Goal: Transaction & Acquisition: Book appointment/travel/reservation

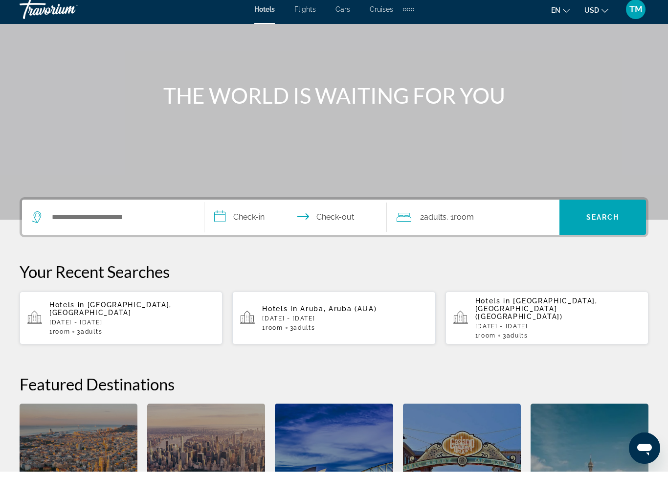
scroll to position [69, 0]
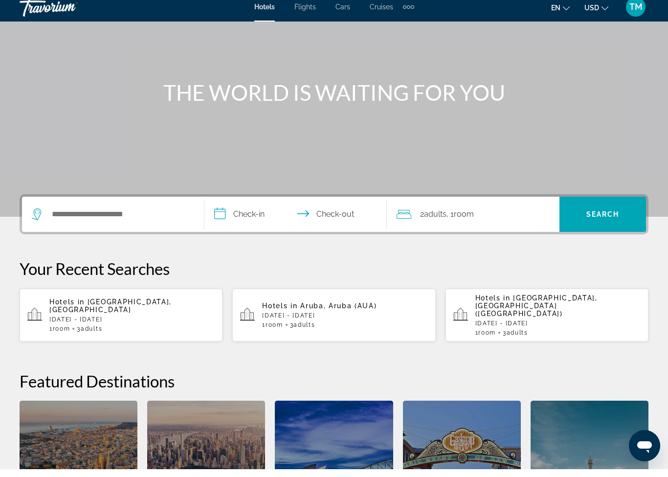
click at [309, 11] on span "Flights" at bounding box center [306, 15] width 22 height 8
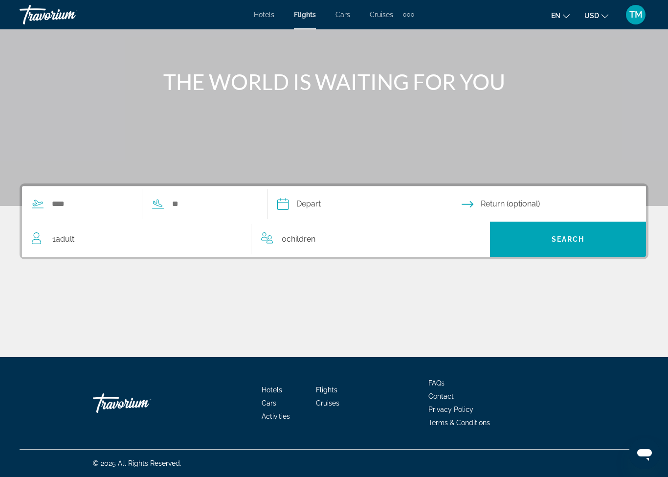
scroll to position [85, 0]
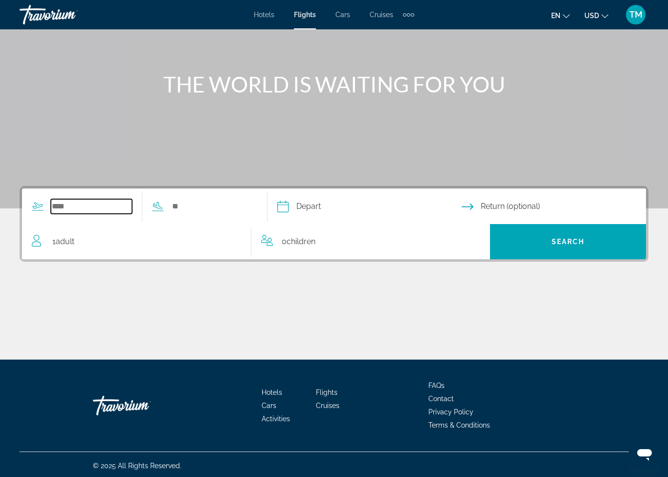
click at [62, 209] on input "Search widget" at bounding box center [91, 206] width 81 height 15
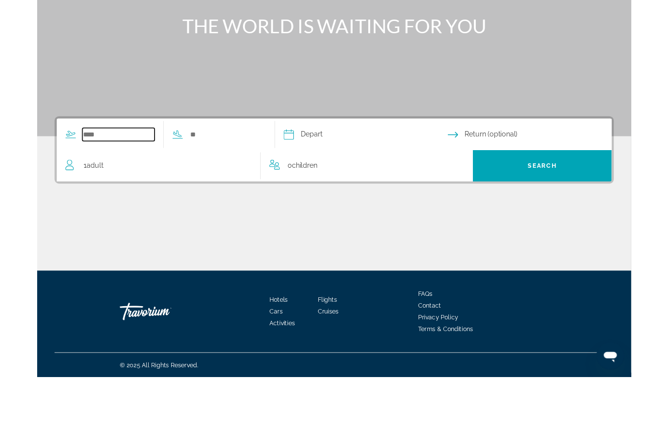
scroll to position [87, 0]
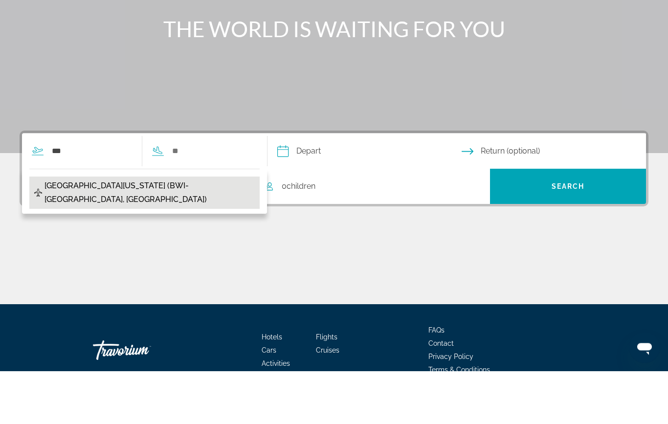
click at [89, 232] on span "[GEOGRAPHIC_DATA][US_STATE] (BWI-[GEOGRAPHIC_DATA], [GEOGRAPHIC_DATA])" at bounding box center [150, 245] width 210 height 27
type input "**********"
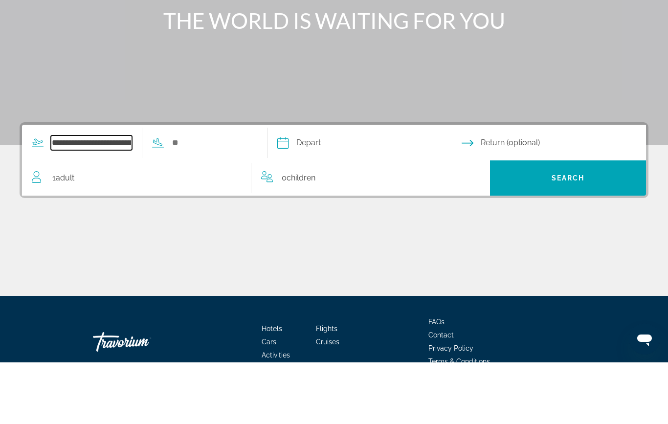
scroll to position [140, 0]
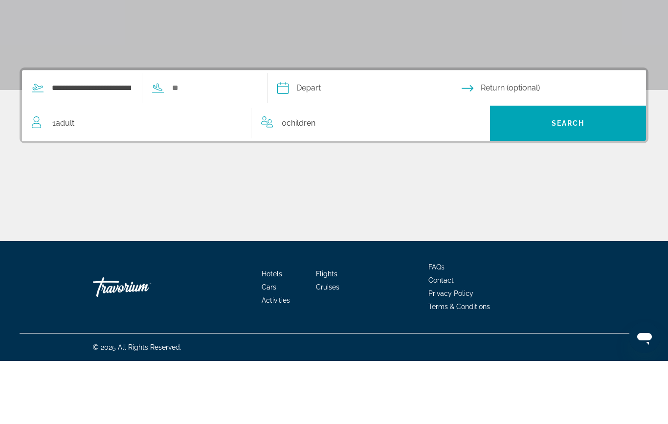
click at [250, 144] on input "Search widget" at bounding box center [211, 151] width 81 height 15
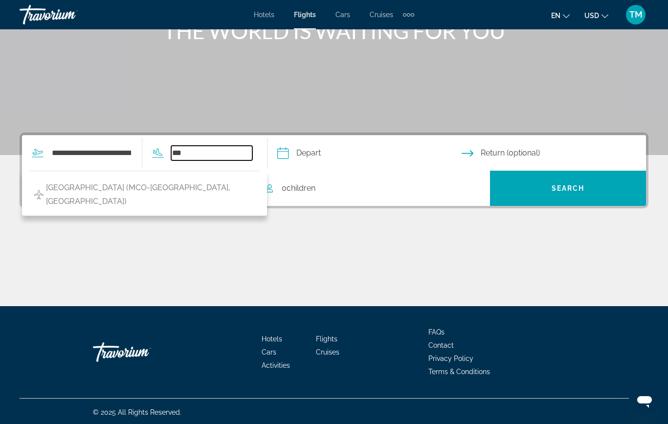
scroll to position [137, 0]
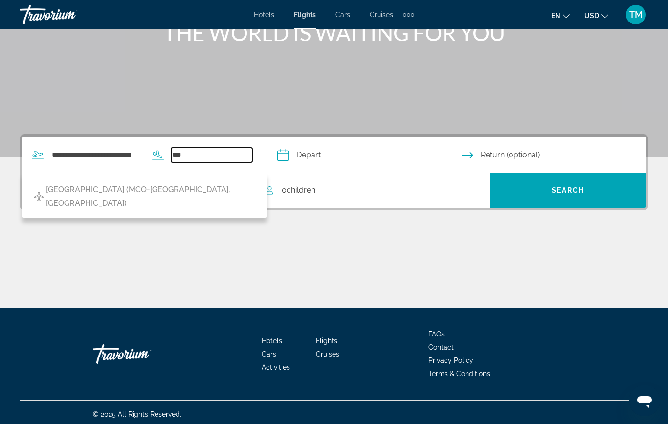
click at [243, 161] on input "***" at bounding box center [211, 155] width 81 height 15
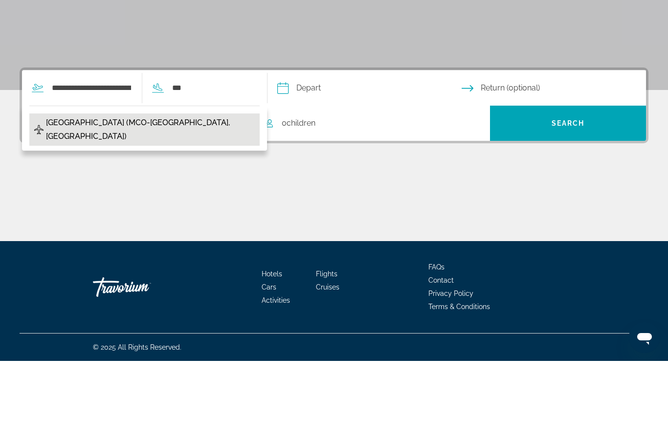
click at [225, 177] on button "[GEOGRAPHIC_DATA] (MCO-[GEOGRAPHIC_DATA], [GEOGRAPHIC_DATA])" at bounding box center [144, 193] width 230 height 32
type input "**********"
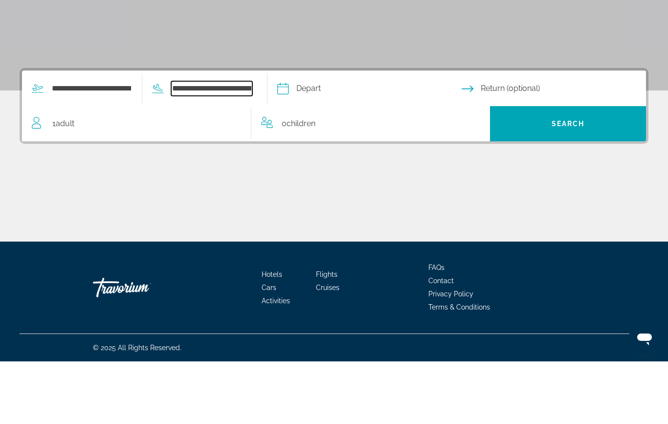
scroll to position [140, 0]
click at [322, 134] on input "Depart date" at bounding box center [369, 153] width 188 height 38
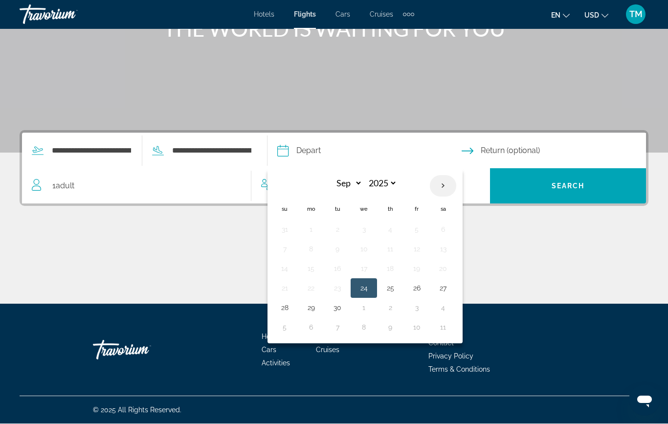
click at [457, 186] on th "Next month" at bounding box center [443, 187] width 26 height 22
click at [457, 184] on th "Next month" at bounding box center [443, 187] width 26 height 22
select select "*"
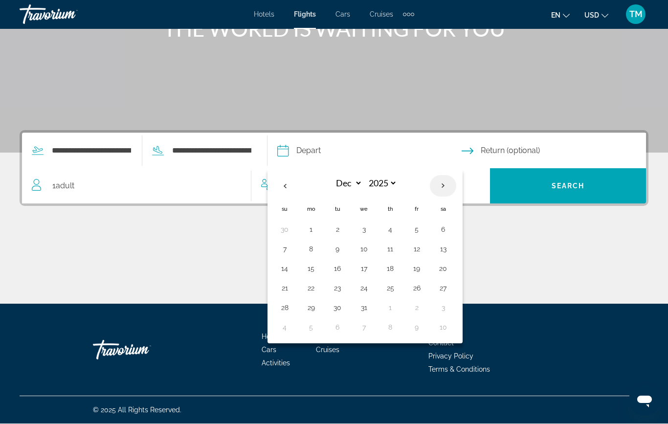
select select "****"
click at [293, 271] on button "11" at bounding box center [285, 269] width 16 height 14
type input "**********"
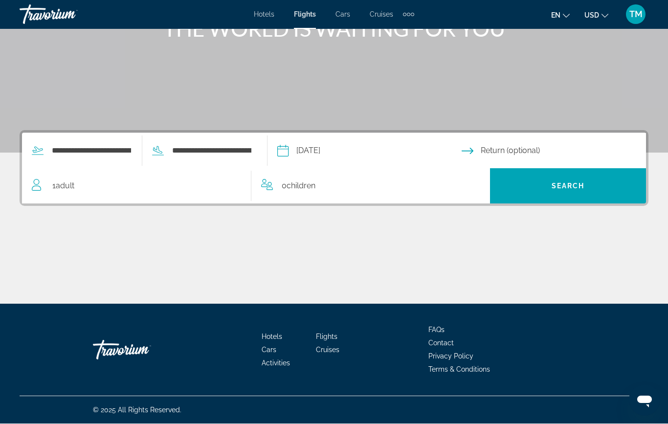
click at [542, 156] on input "Return date" at bounding box center [556, 153] width 188 height 38
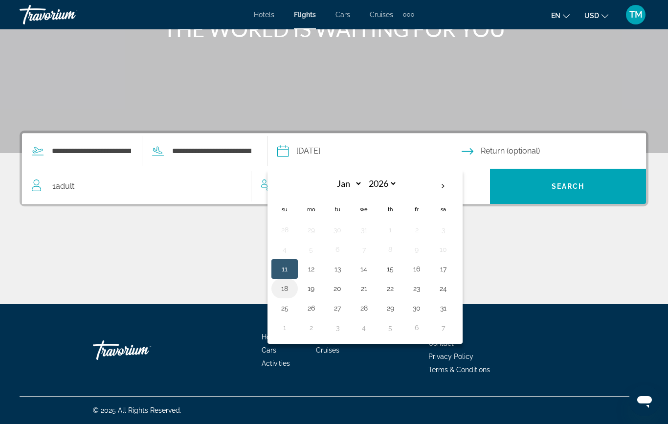
click at [293, 290] on button "18" at bounding box center [285, 289] width 16 height 14
type input "**********"
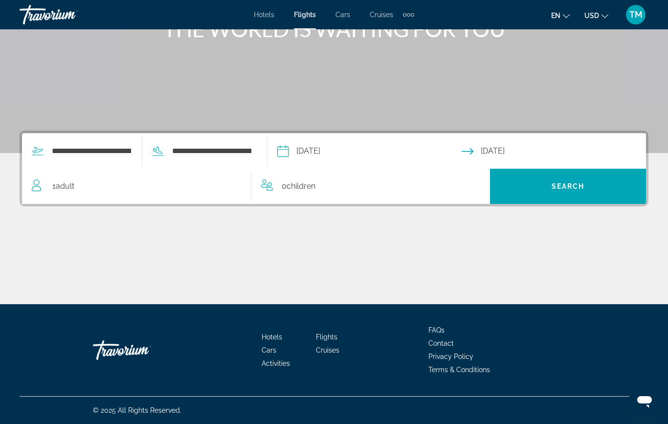
click at [202, 191] on div "1 Adult Adults" at bounding box center [141, 187] width 219 height 14
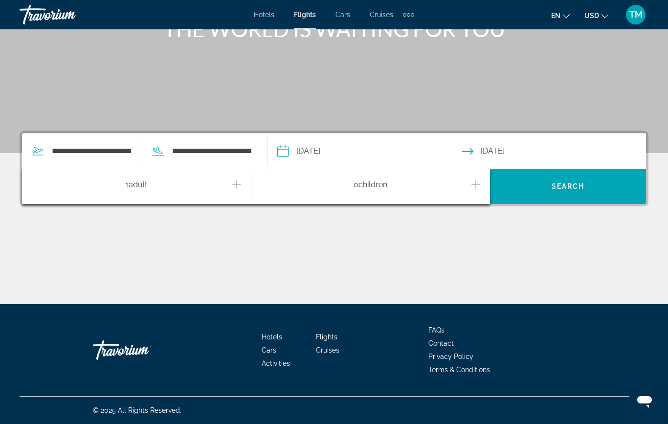
click at [238, 186] on icon "Increment adults" at bounding box center [236, 185] width 9 height 12
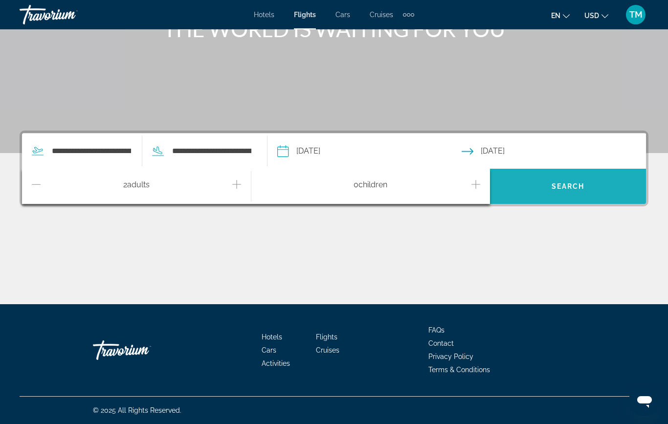
click at [558, 193] on span "Search widget" at bounding box center [568, 186] width 156 height 23
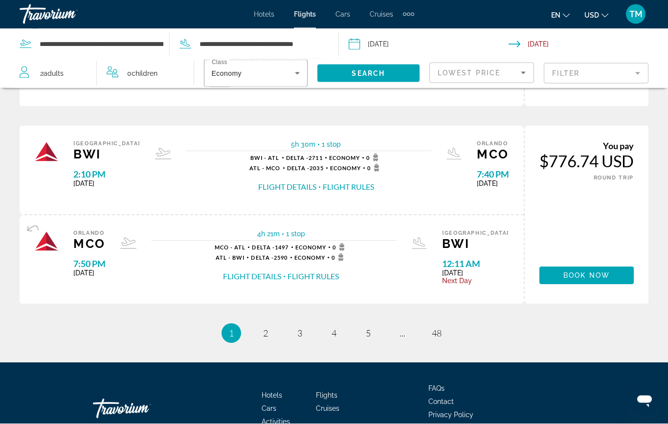
scroll to position [984, 0]
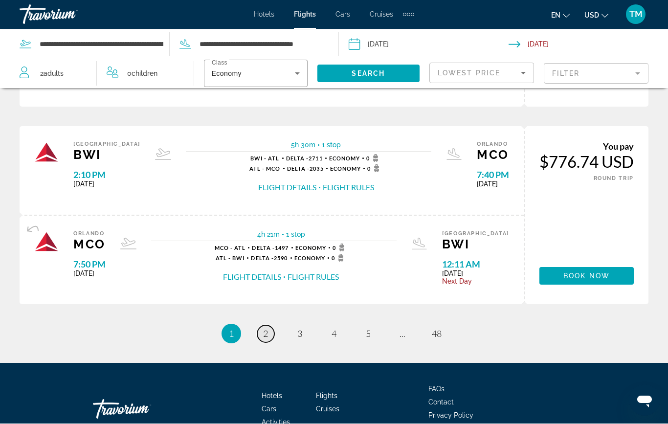
click at [266, 329] on link "page 2" at bounding box center [265, 334] width 17 height 17
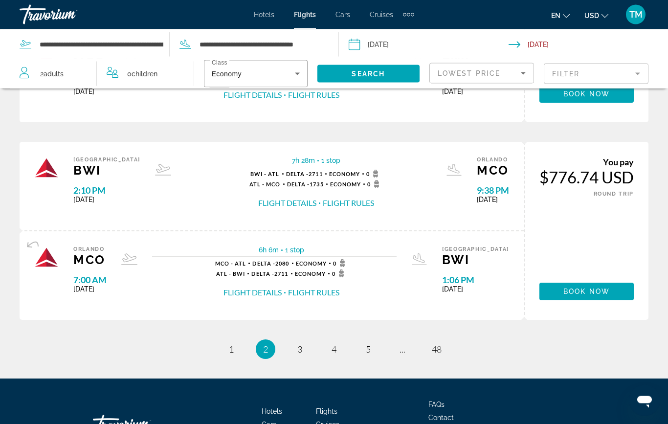
scroll to position [984, 0]
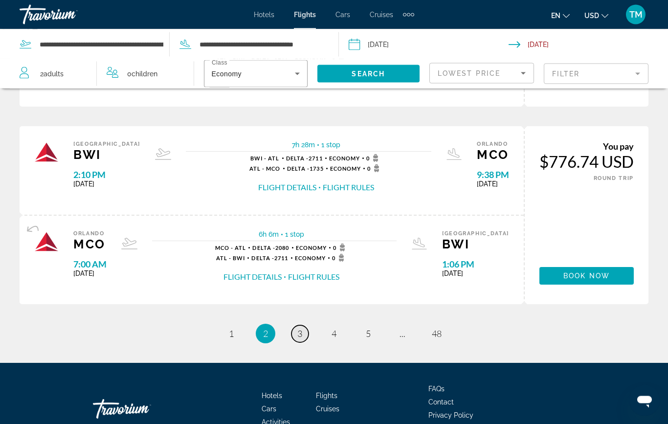
click at [307, 326] on link "page 3" at bounding box center [300, 334] width 17 height 17
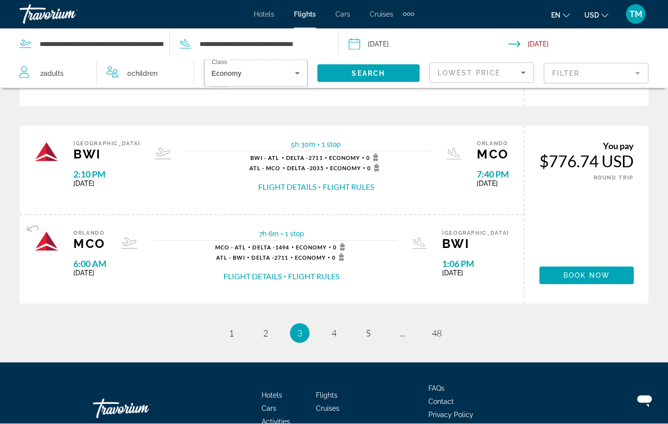
scroll to position [984, 0]
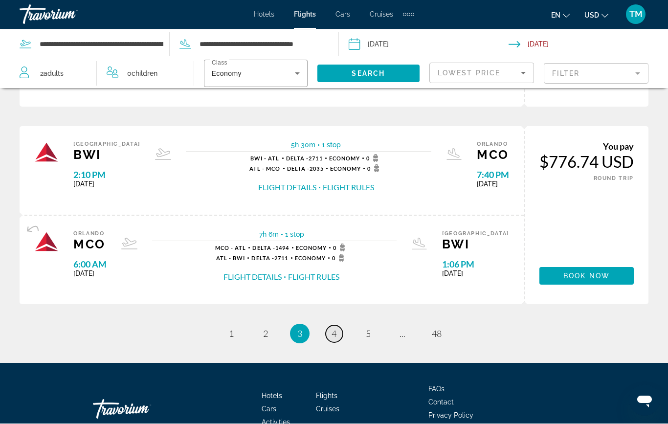
click at [343, 326] on link "page 4" at bounding box center [334, 334] width 17 height 17
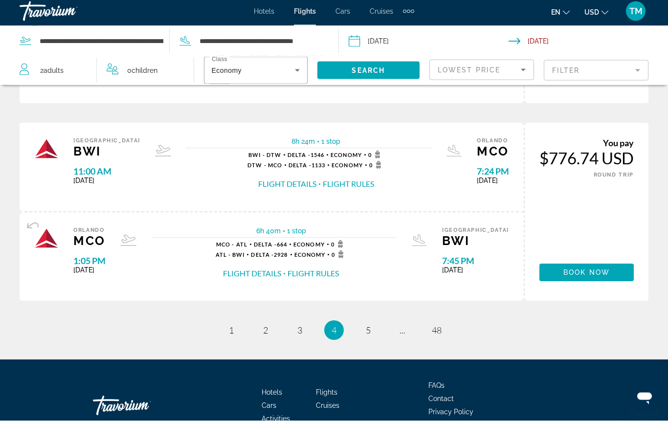
scroll to position [984, 0]
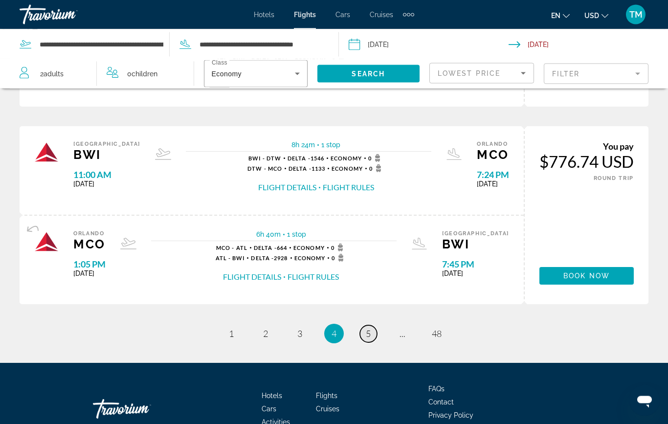
click at [365, 328] on link "page 5" at bounding box center [368, 334] width 17 height 17
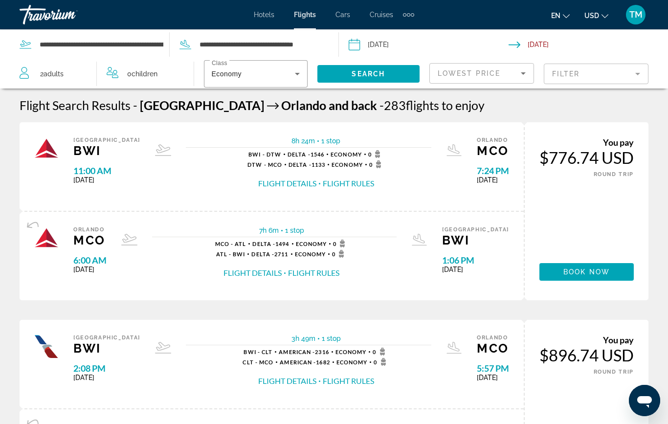
click at [636, 73] on mat-form-field "Filter" at bounding box center [596, 74] width 105 height 21
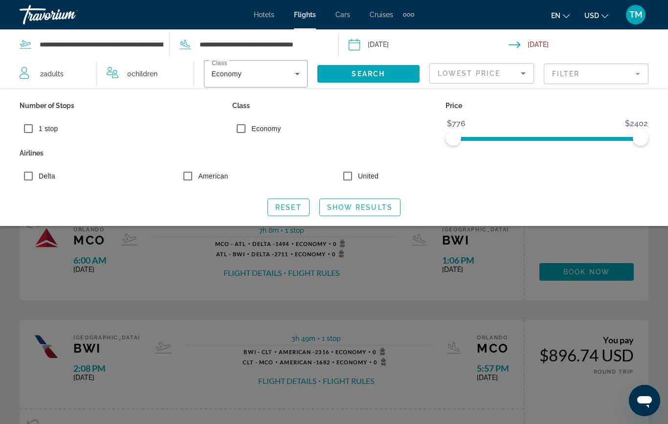
click at [2, 299] on div "Search widget" at bounding box center [334, 283] width 668 height 282
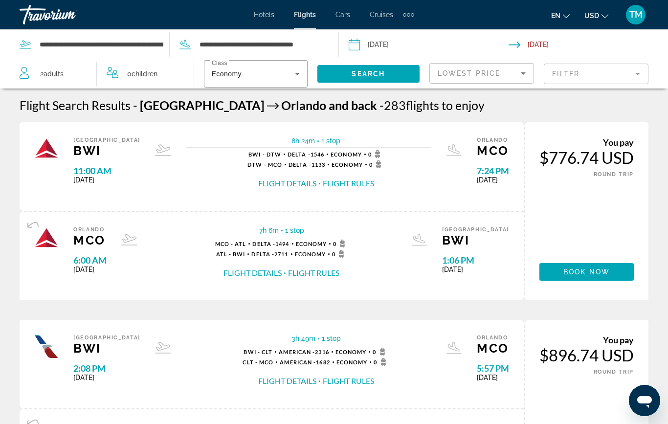
click at [635, 83] on mat-form-field "Filter" at bounding box center [596, 74] width 105 height 21
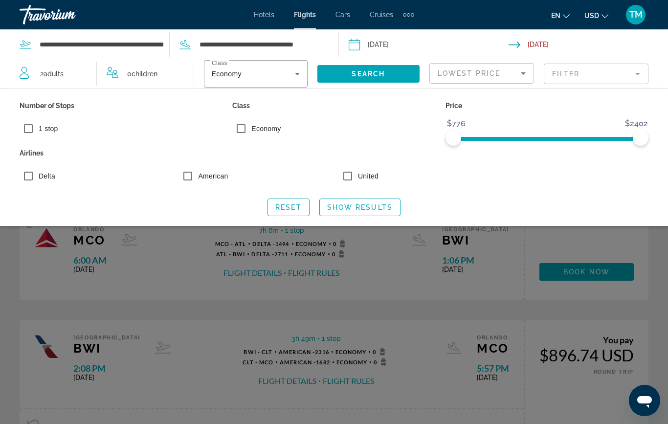
click at [638, 72] on mat-form-field "Filter" at bounding box center [596, 74] width 105 height 21
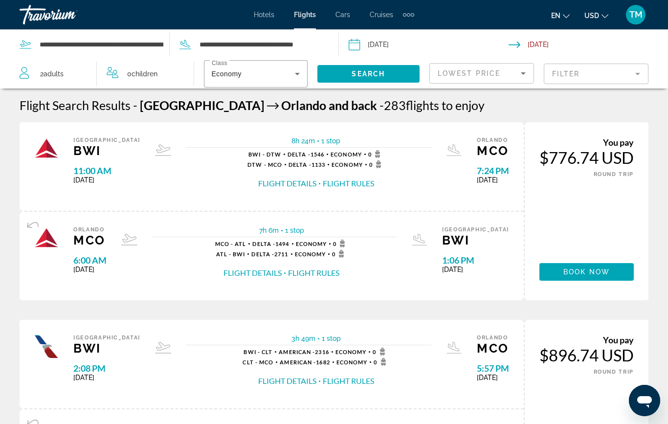
click at [640, 70] on mat-form-field "Filter" at bounding box center [596, 74] width 105 height 21
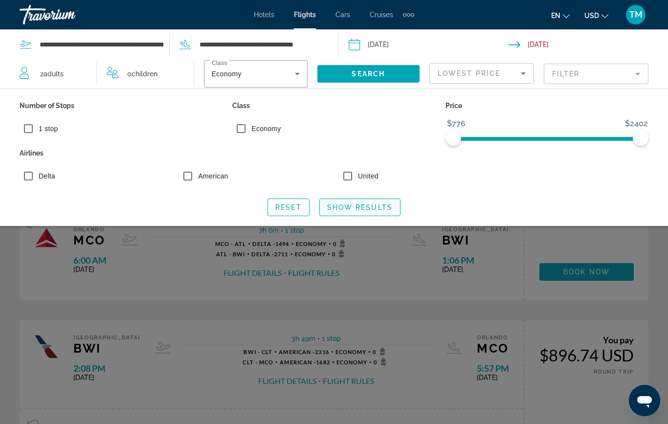
click at [356, 204] on span "Show Results" at bounding box center [360, 208] width 66 height 8
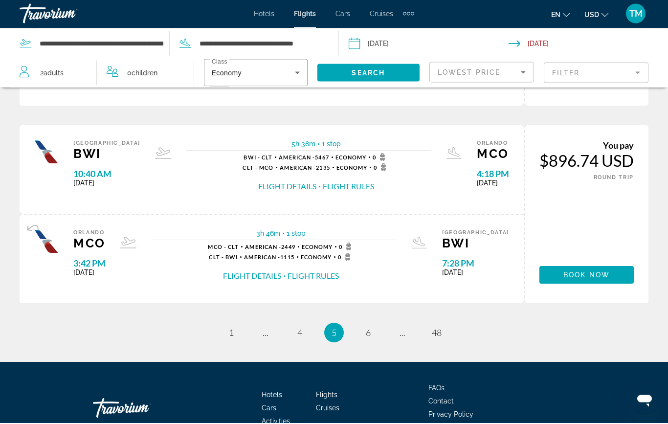
scroll to position [984, 0]
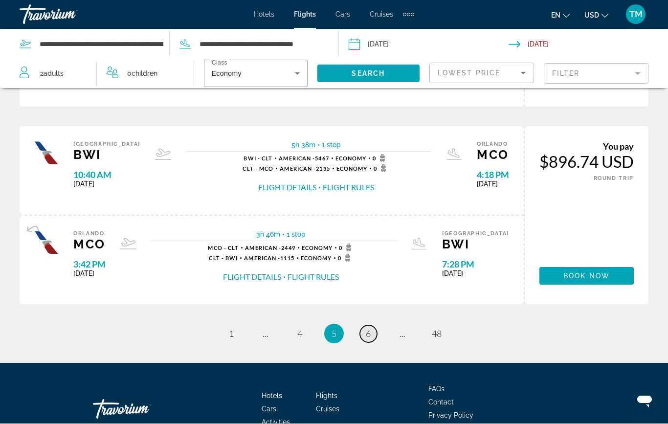
click at [363, 326] on link "page 6" at bounding box center [368, 334] width 17 height 17
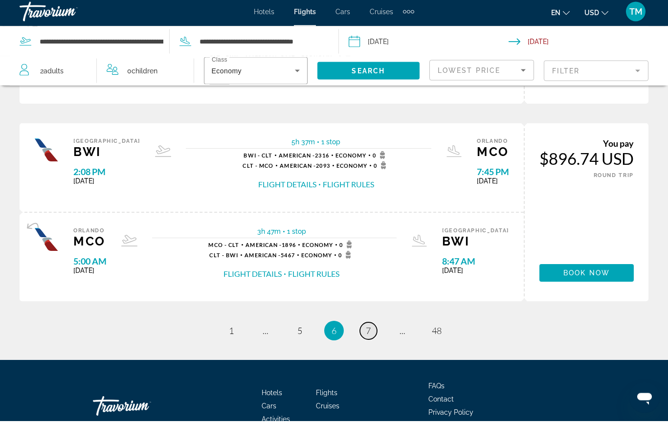
scroll to position [984, 0]
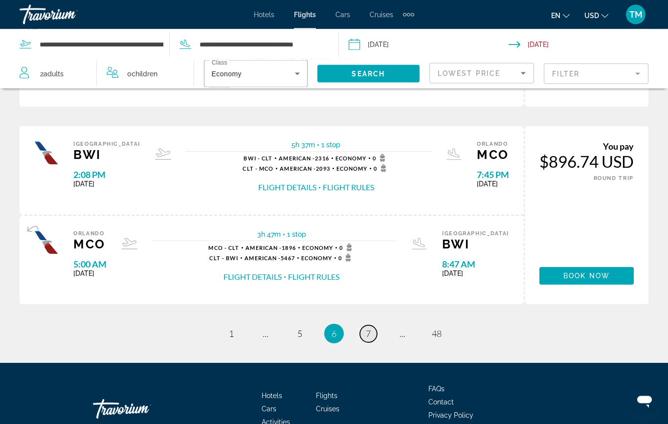
click at [370, 329] on span "7" at bounding box center [368, 334] width 5 height 11
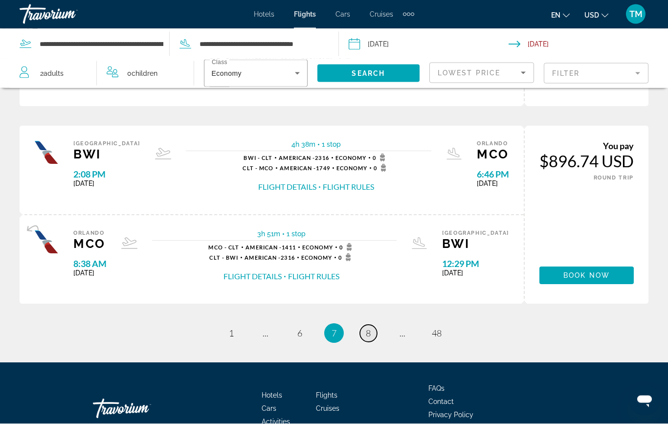
scroll to position [984, 0]
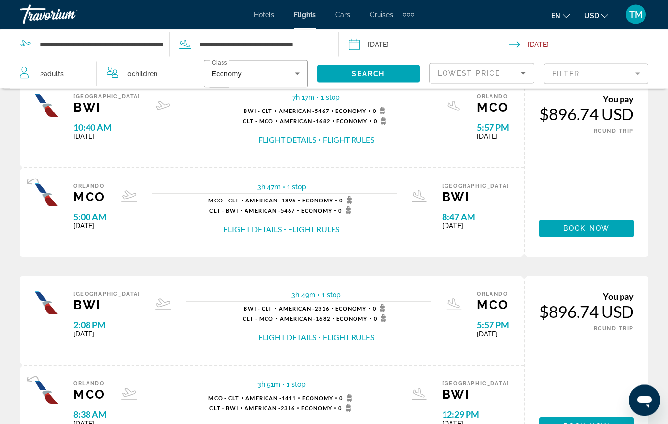
click at [637, 12] on span "TM" at bounding box center [636, 15] width 13 height 10
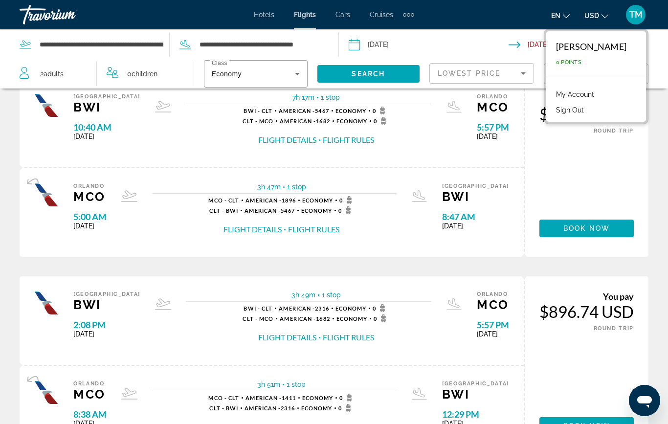
click at [584, 111] on button "Sign Out" at bounding box center [571, 110] width 38 height 13
